Goal: Check status: Check status

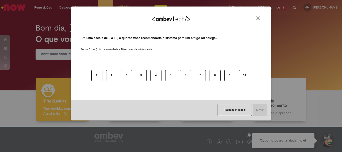
click at [248, 19] on div "Agradecemos seu feedback!" at bounding box center [171, 23] width 189 height 20
click at [248, 19] on img "Close" at bounding box center [258, 19] width 4 height 4
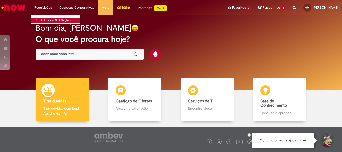
click at [45, 19] on link "Exibir Todas as Solicitações" at bounding box center [58, 21] width 55 height 6
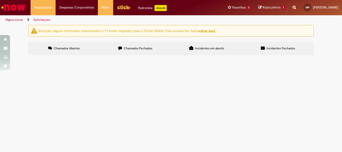
click at [140, 45] on label "Chamados Fechados" at bounding box center [135, 49] width 71 height 14
click at [0, 0] on td "engrenagem elevador E3" at bounding box center [0, 0] width 0 height 0
click at [0, 0] on span "engrenagem elevador E3" at bounding box center [0, 0] width 0 height 0
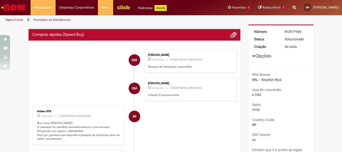
scroll to position [50, 0]
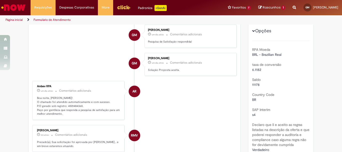
click at [72, 104] on p "Boa noite, [PERSON_NAME]! O chamado foi atendido automaticamente e com sucesso.…" at bounding box center [78, 106] width 83 height 20
copy p "4501484360"
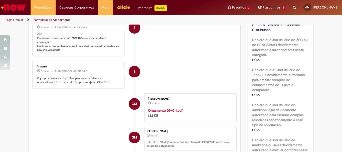
scroll to position [165, 0]
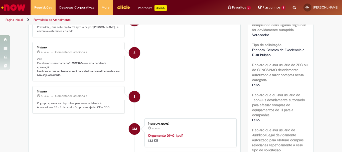
click at [73, 65] on b "R13577988" at bounding box center [75, 63] width 13 height 4
copy p "R13577988"
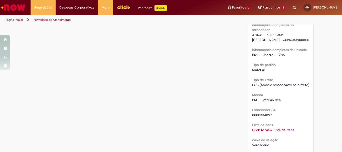
scroll to position [466, 0]
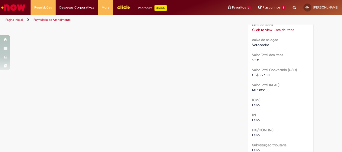
click at [248, 29] on link "Click to view Lista de Itens" at bounding box center [273, 30] width 42 height 5
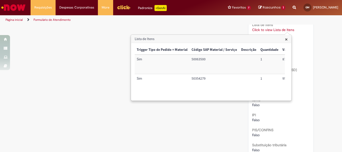
scroll to position [0, 204]
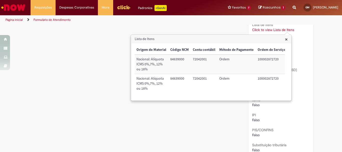
click at [248, 80] on td "100002872720" at bounding box center [272, 83] width 32 height 19
copy td "100002872720"
click at [248, 101] on div "× Trigger Tipo de Pedido = Material Código SAP Material / Serviço Descrição Qua…" at bounding box center [211, 71] width 160 height 57
click at [248, 114] on div "IPI [GEOGRAPHIC_DATA]" at bounding box center [281, 116] width 58 height 11
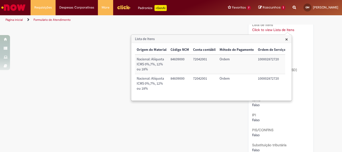
click at [248, 39] on span "×" at bounding box center [287, 39] width 3 height 7
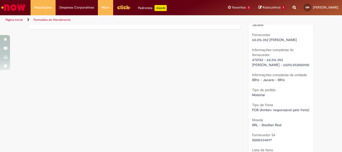
scroll to position [441, 0]
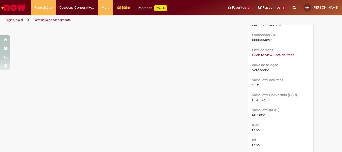
click at [248, 55] on link "Click to view Lista de Itens" at bounding box center [273, 55] width 42 height 5
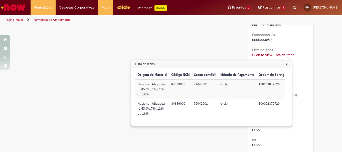
scroll to position [0, 204]
click at [248, 85] on td "100002872720" at bounding box center [272, 89] width 32 height 19
copy td "100002872720"
